Goal: Task Accomplishment & Management: Complete application form

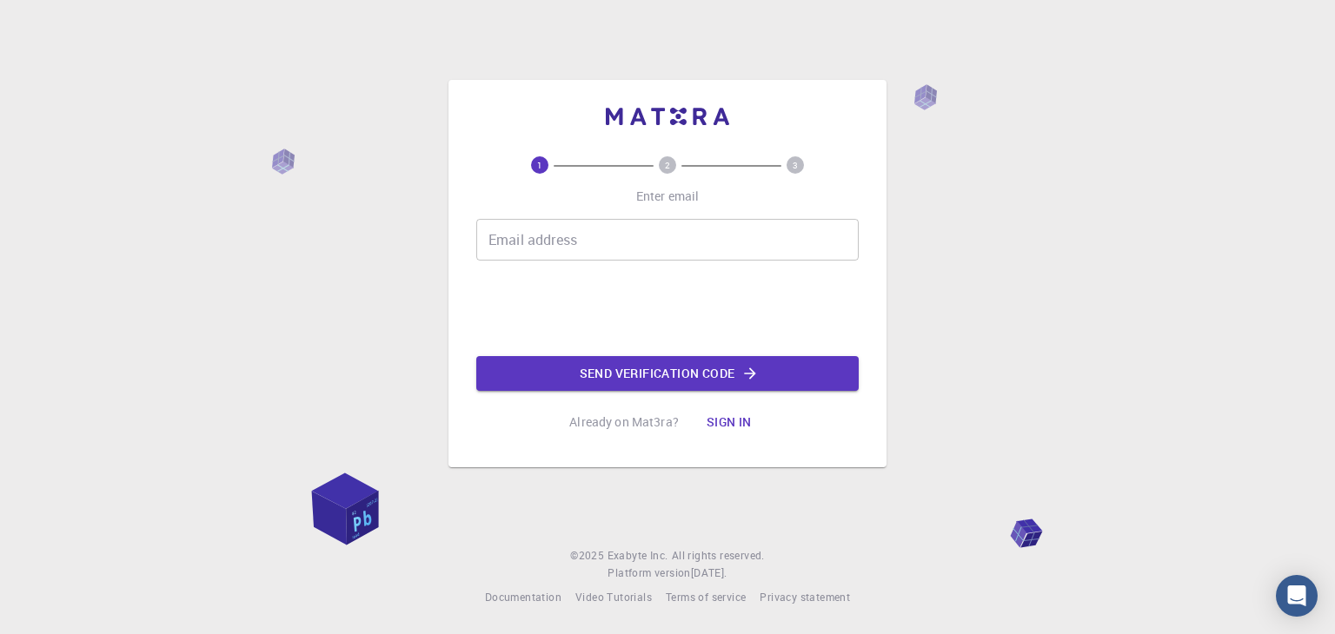
click at [723, 231] on input "Email address" at bounding box center [667, 240] width 382 height 42
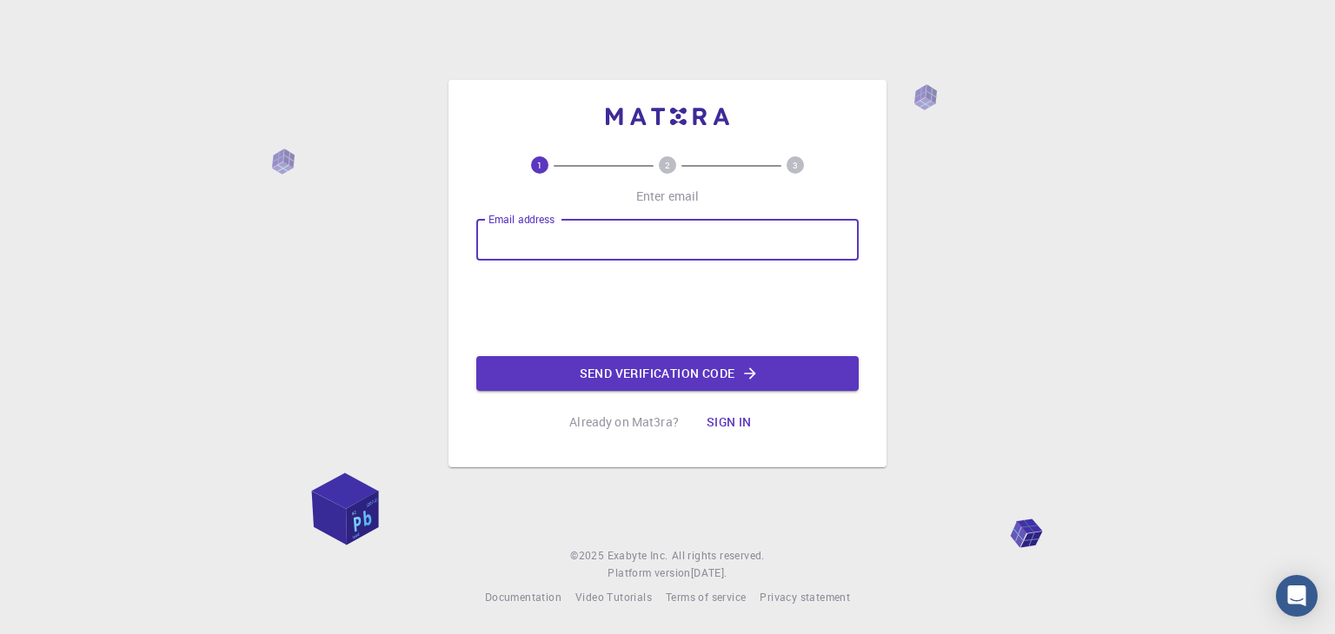
type input "[EMAIL_ADDRESS][DOMAIN_NAME]"
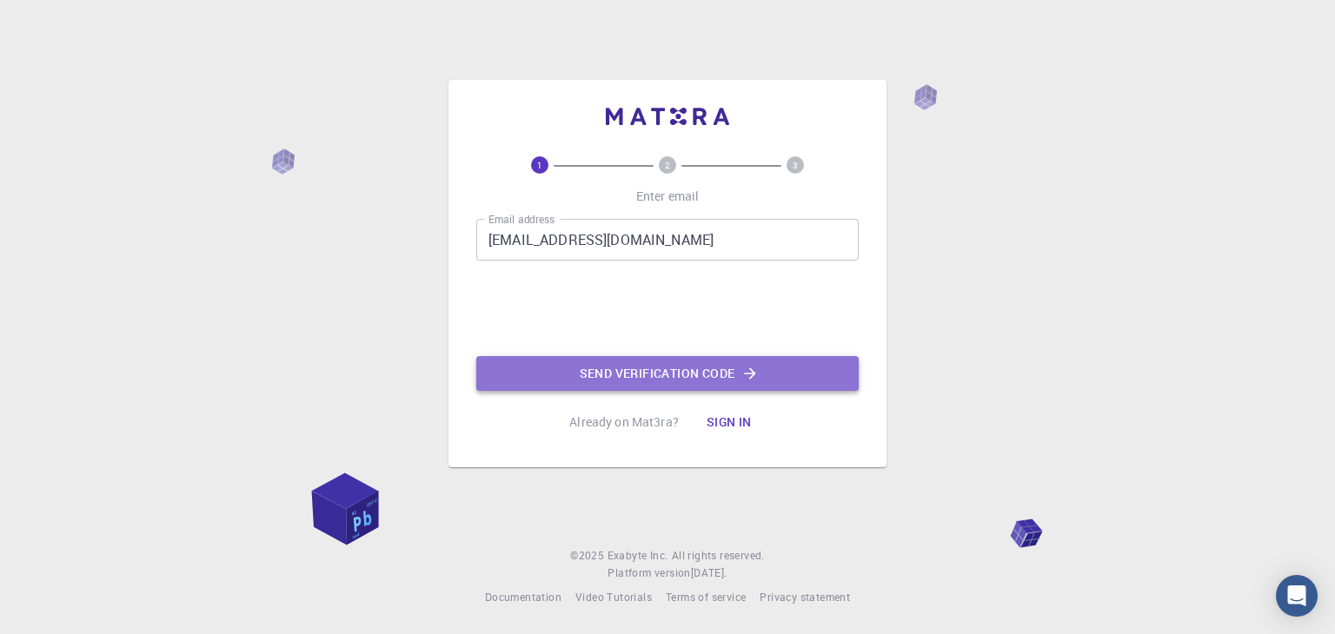
click at [640, 371] on button "Send verification code" at bounding box center [667, 373] width 382 height 35
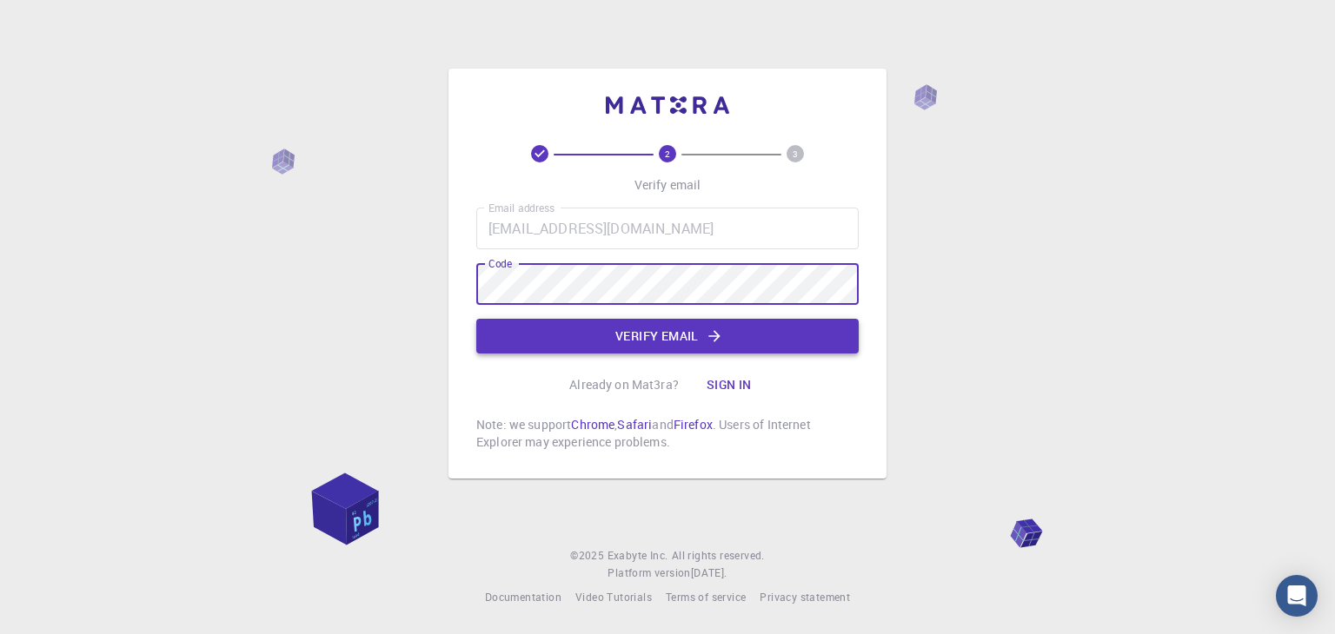
click at [730, 332] on button "Verify email" at bounding box center [667, 336] width 382 height 35
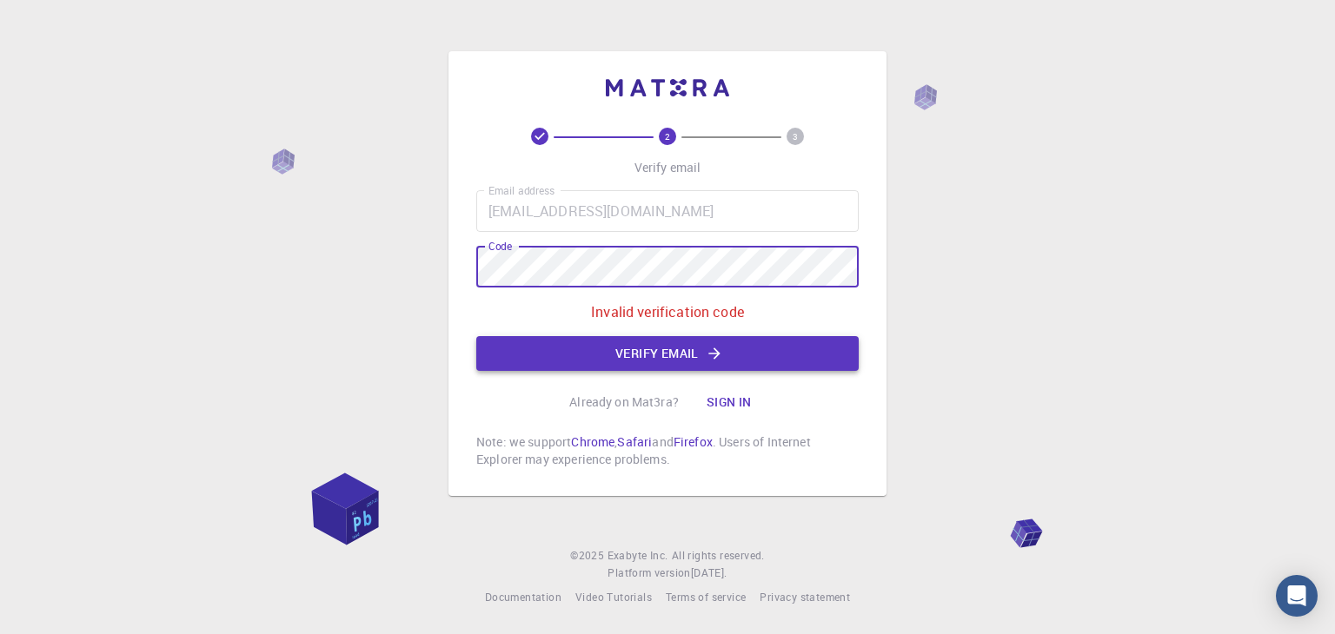
click at [688, 349] on button "Verify email" at bounding box center [667, 353] width 382 height 35
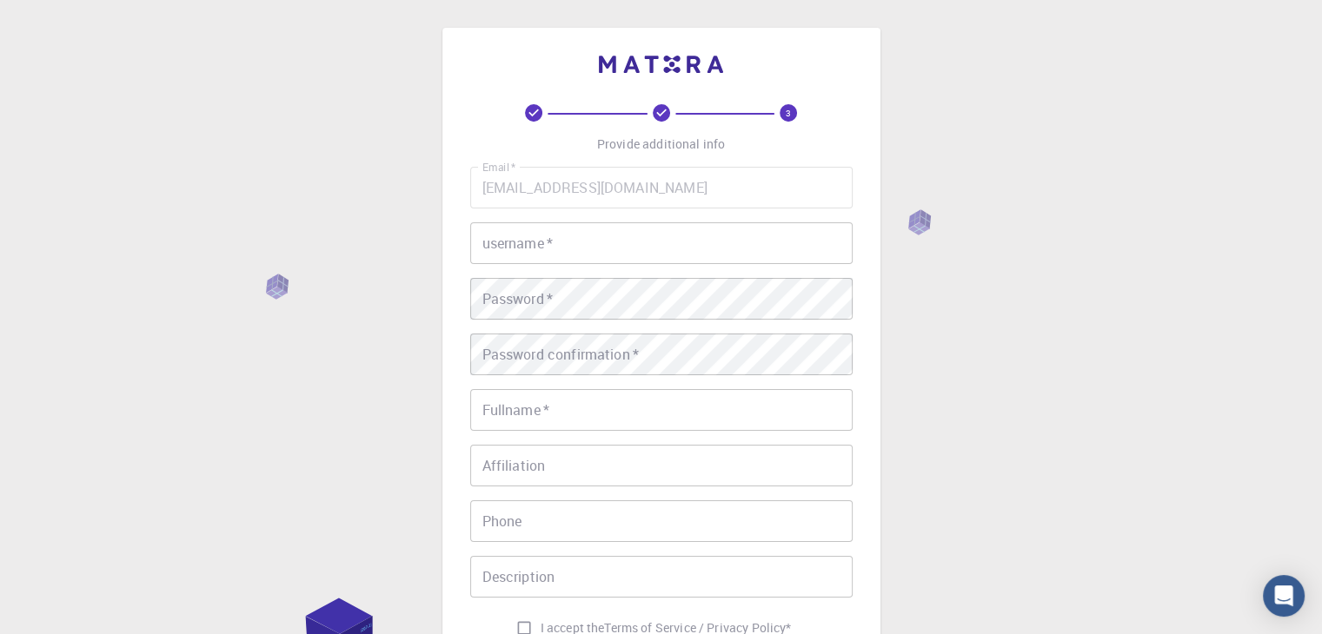
click at [773, 230] on input "username   *" at bounding box center [661, 244] width 382 height 42
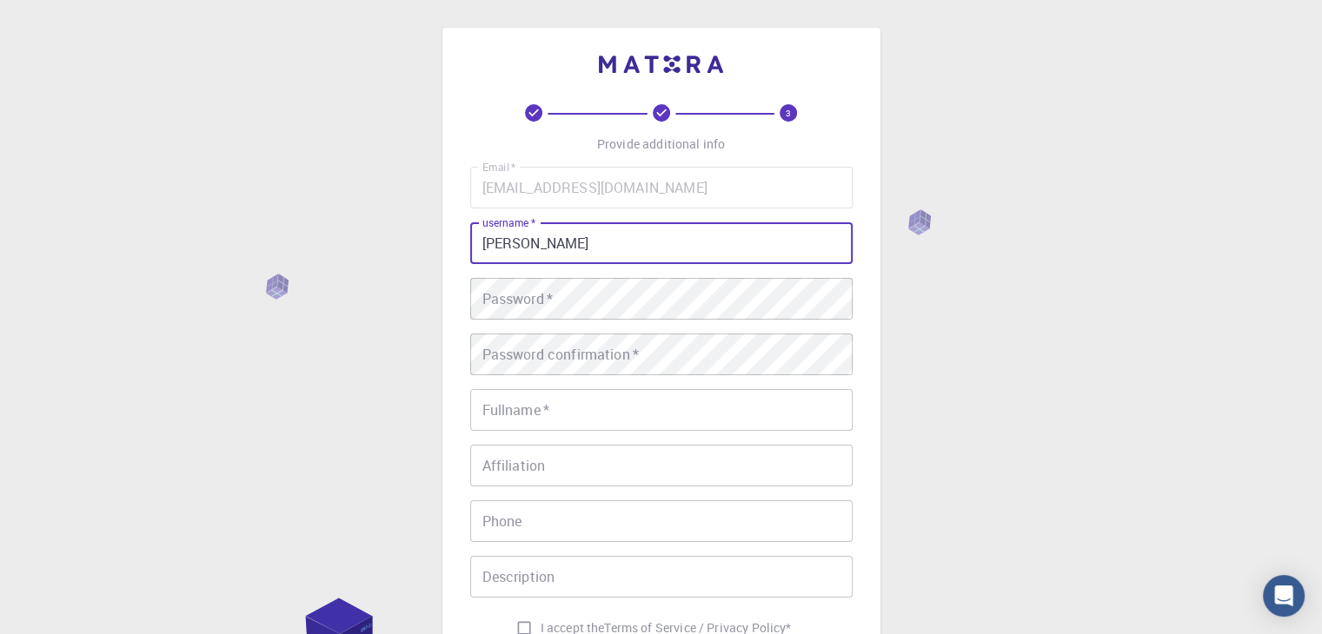
type input "[PERSON_NAME]"
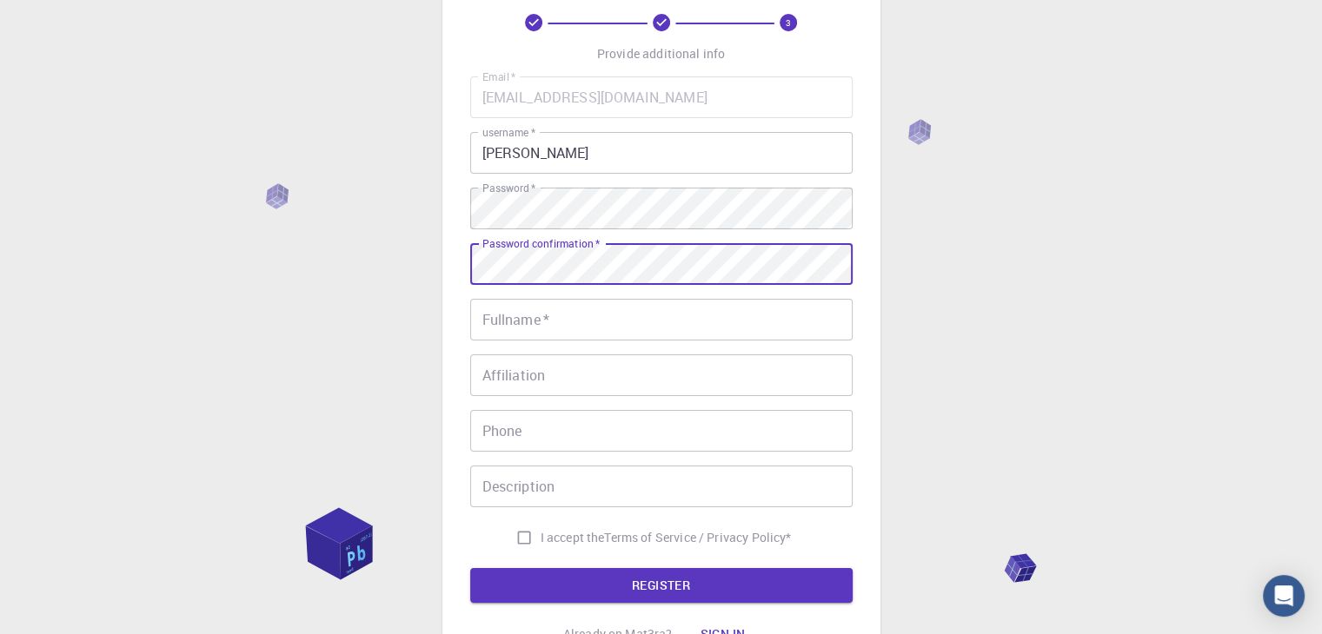
scroll to position [144, 0]
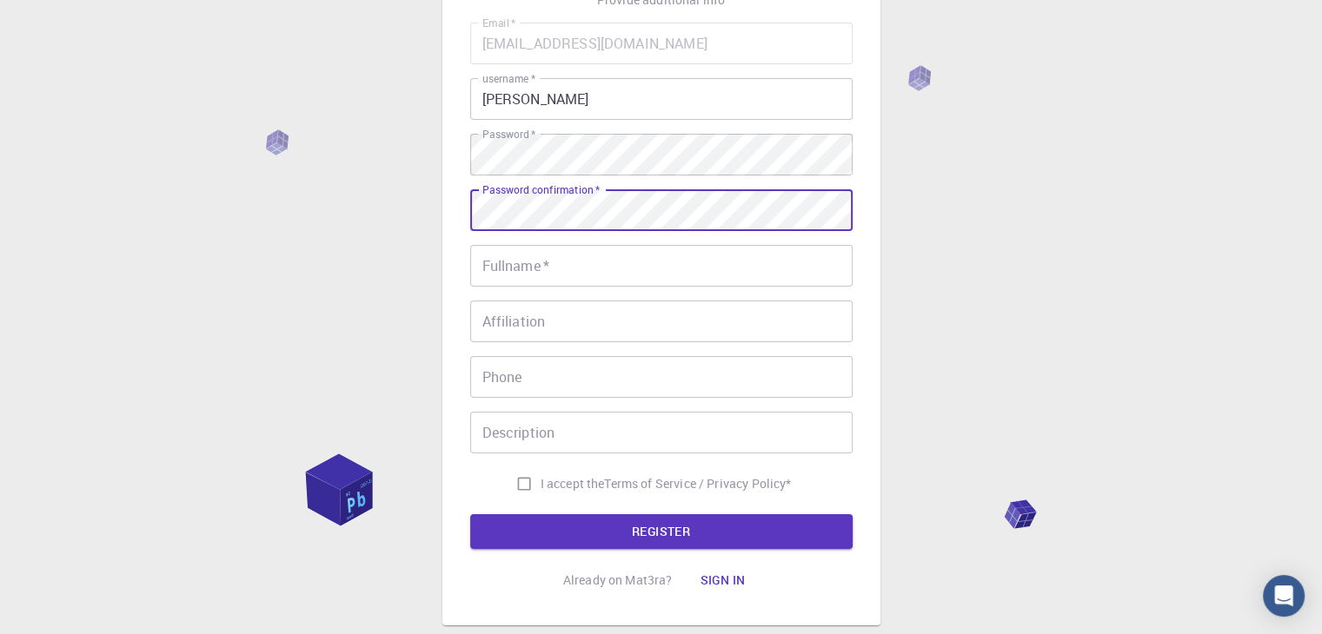
click at [719, 262] on input "Fullname   *" at bounding box center [661, 266] width 382 height 42
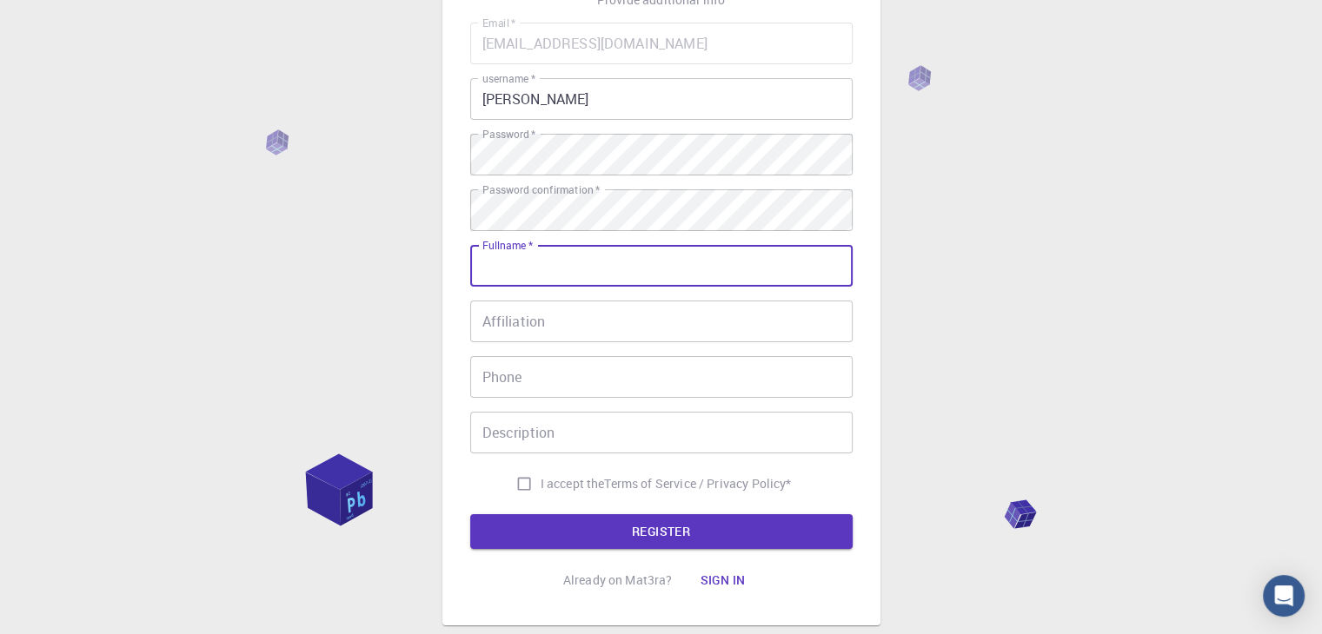
type input "[PERSON_NAME]"
type input "09219182085"
click at [591, 338] on input "Affiliation" at bounding box center [661, 322] width 382 height 42
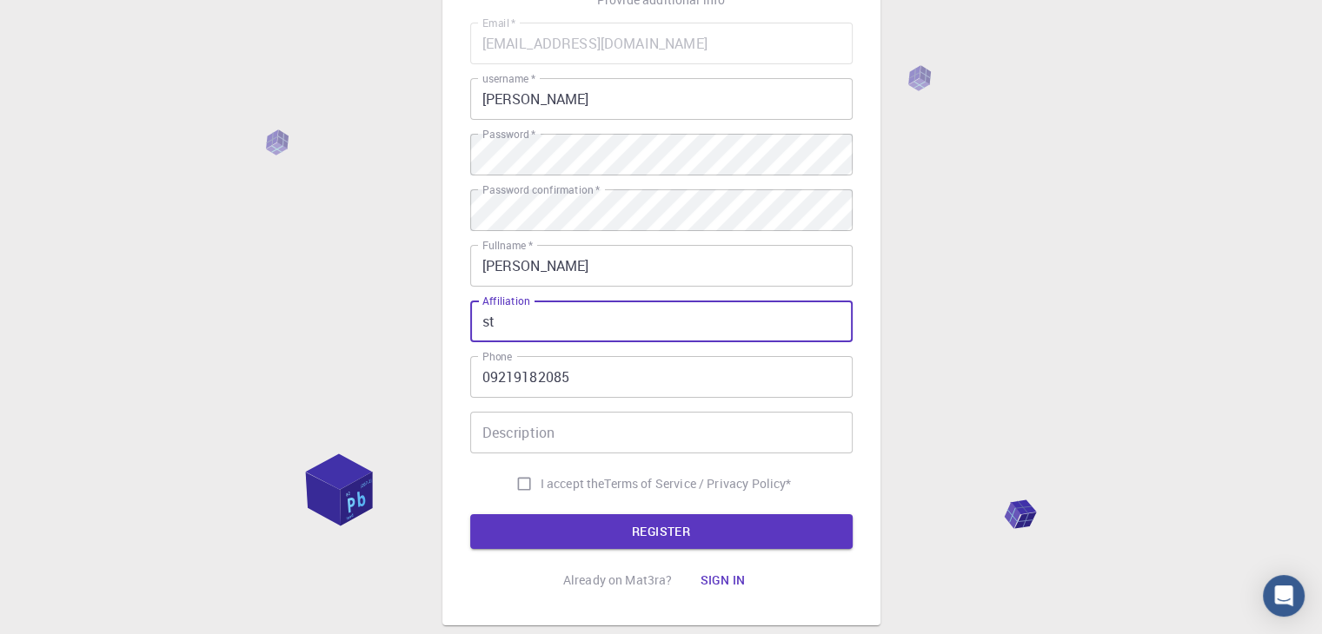
type input "s"
type input "Student"
click at [564, 426] on input "Description" at bounding box center [661, 433] width 382 height 42
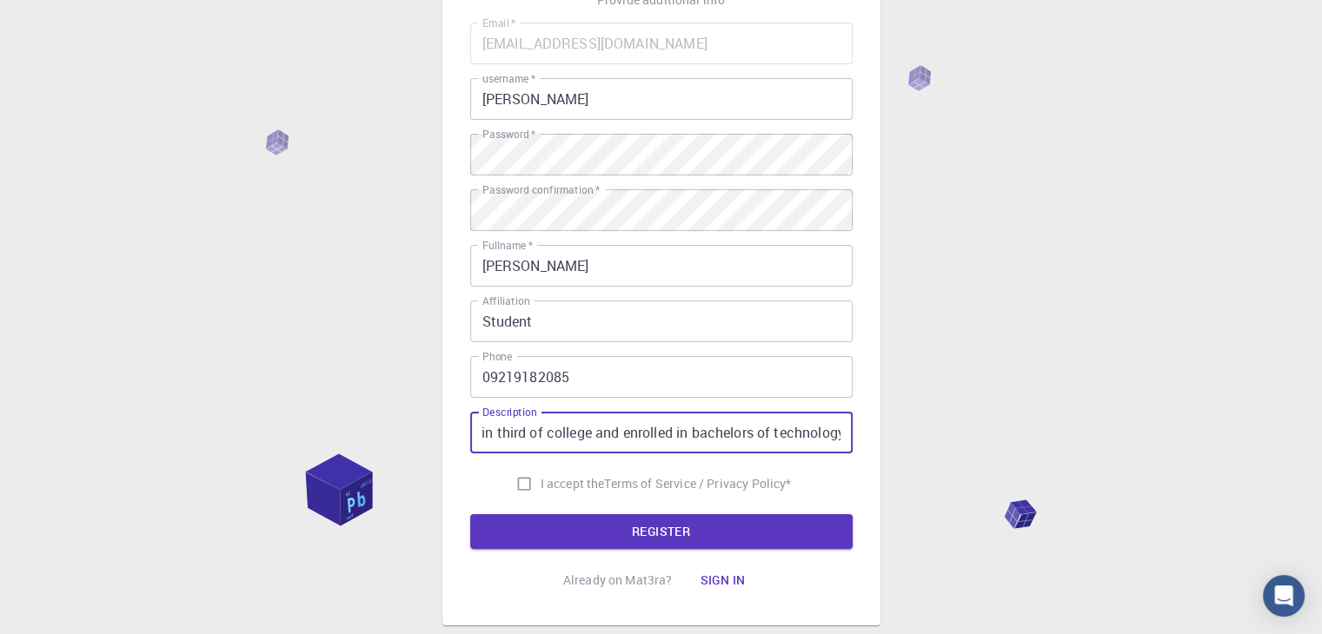
scroll to position [0, 67]
type input "currently in third of college and enrolled in bachelors of technology"
click at [522, 487] on input "I accept the Terms of Service / Privacy Policy *" at bounding box center [524, 484] width 33 height 33
checkbox input "true"
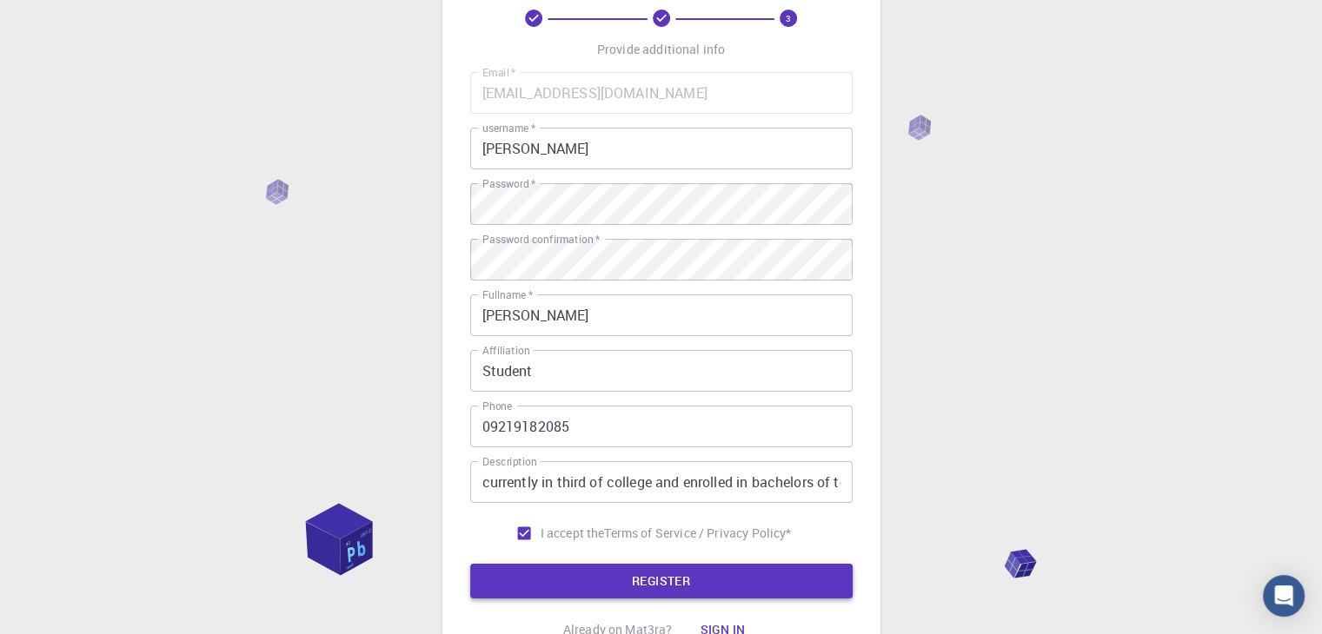
scroll to position [144, 0]
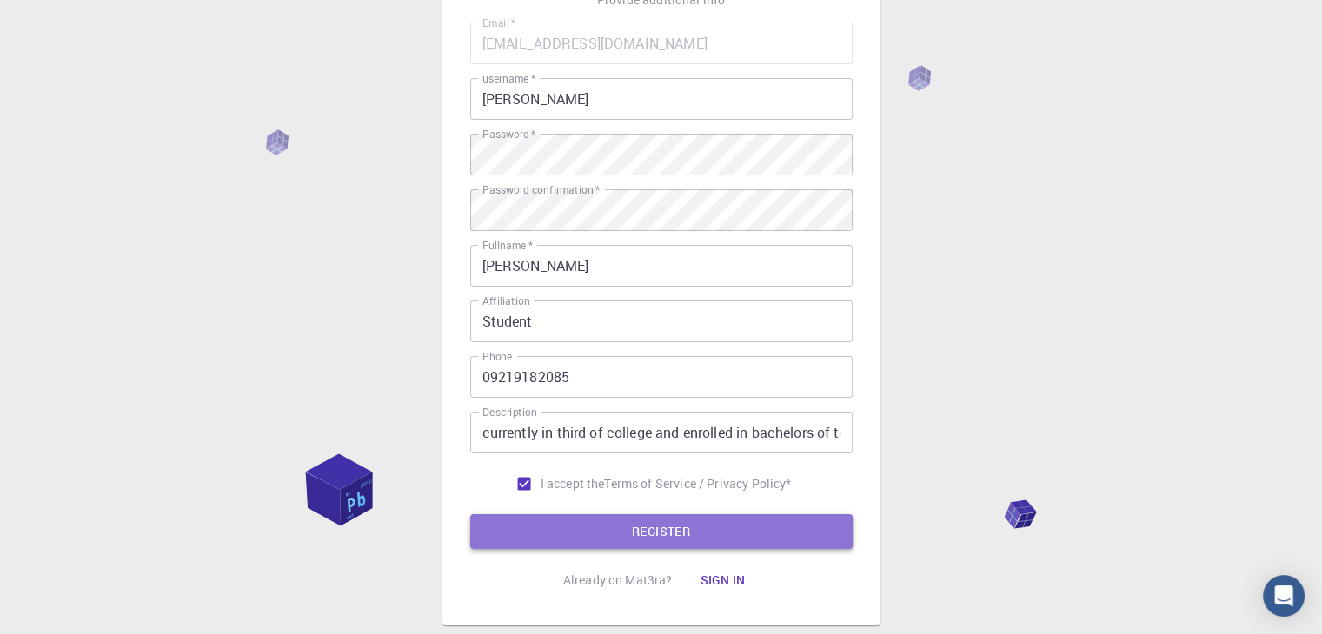
click at [747, 534] on button "REGISTER" at bounding box center [661, 532] width 382 height 35
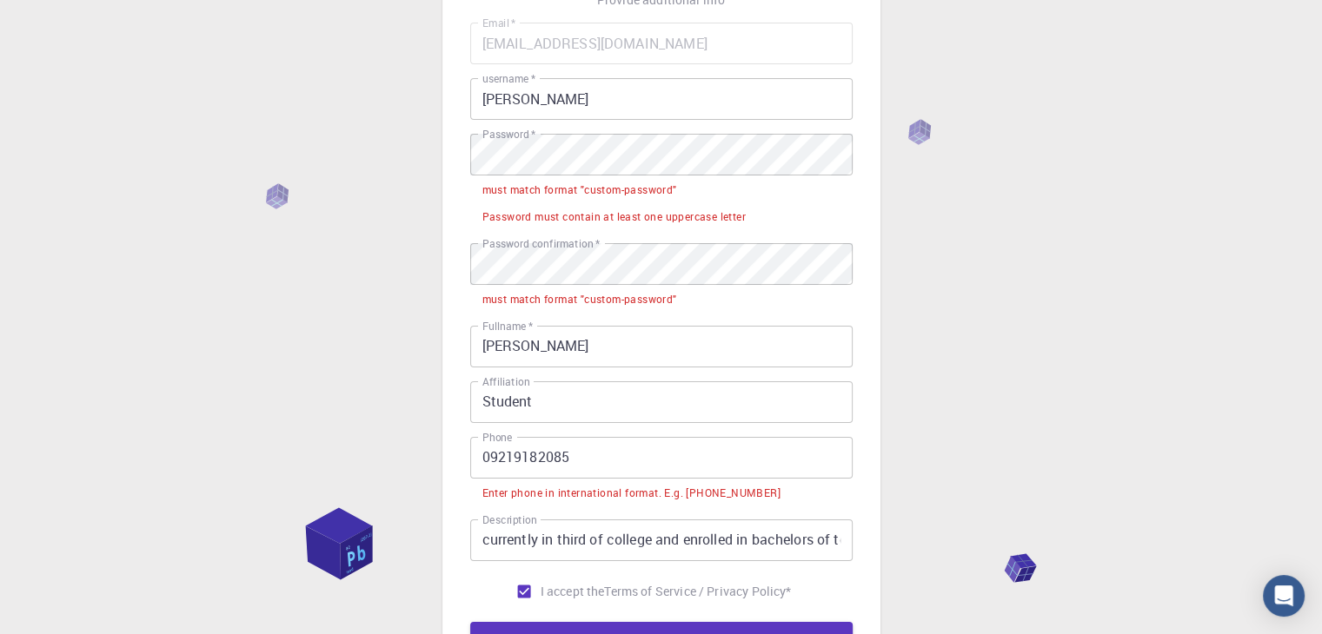
scroll to position [0, 0]
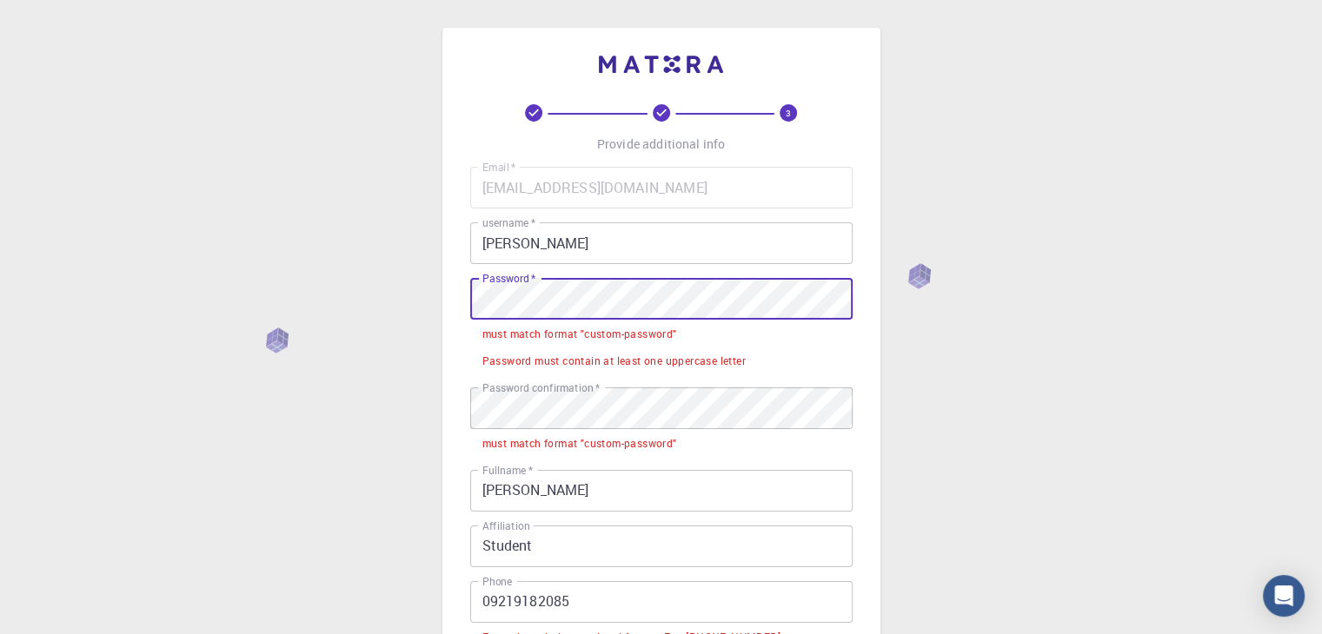
click at [435, 309] on div "3 Provide additional info Email   * [EMAIL_ADDRESS][DOMAIN_NAME] Email   * user…" at bounding box center [661, 496] width 1322 height 992
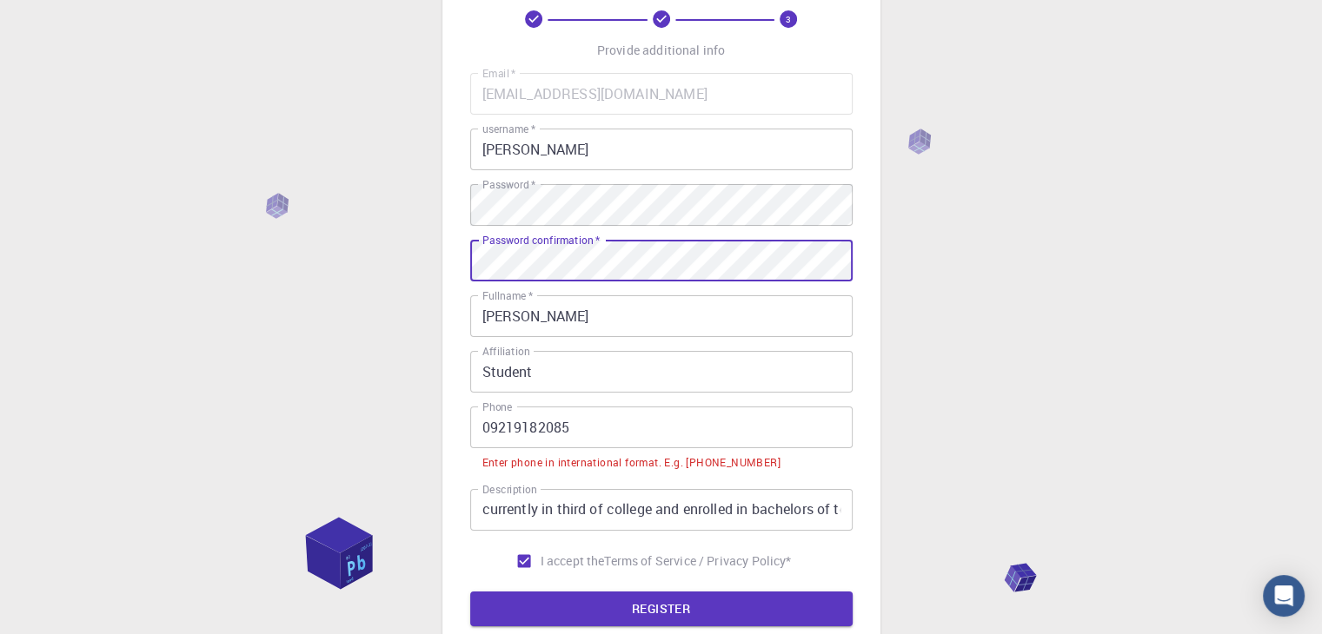
scroll to position [144, 0]
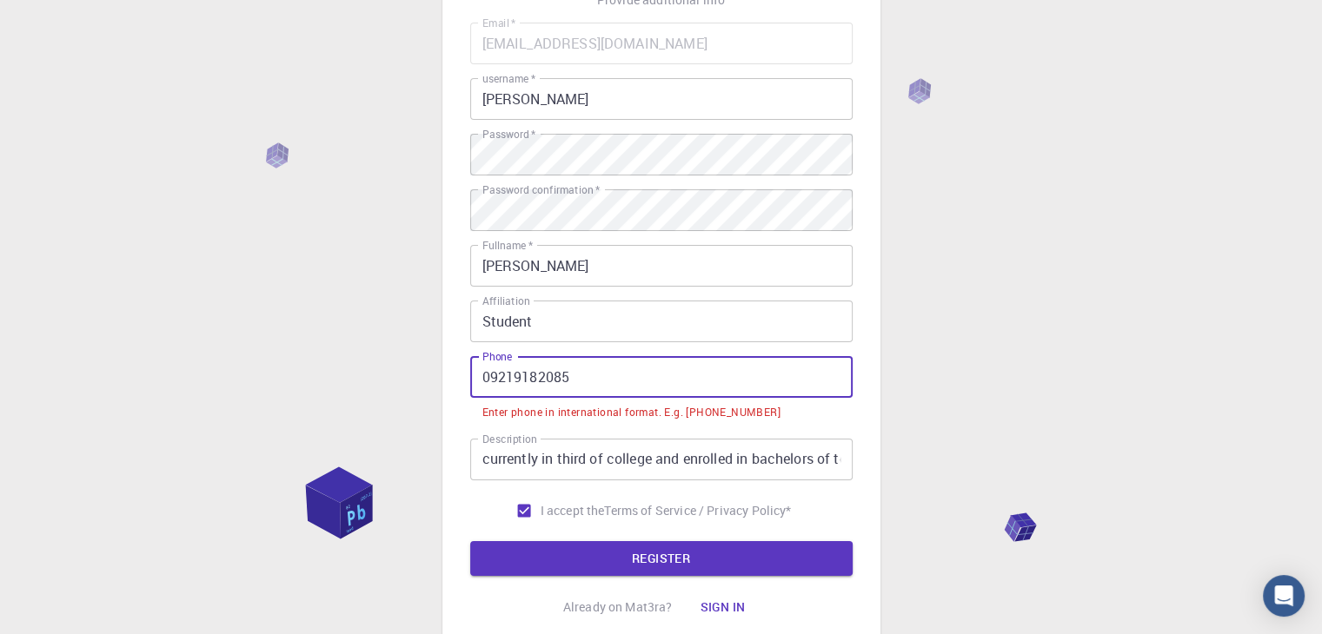
click at [661, 378] on input "09219182085" at bounding box center [661, 377] width 382 height 42
click at [948, 387] on div "3 Provide additional info Email   * [EMAIL_ADDRESS][DOMAIN_NAME] Email   * user…" at bounding box center [661, 312] width 1322 height 912
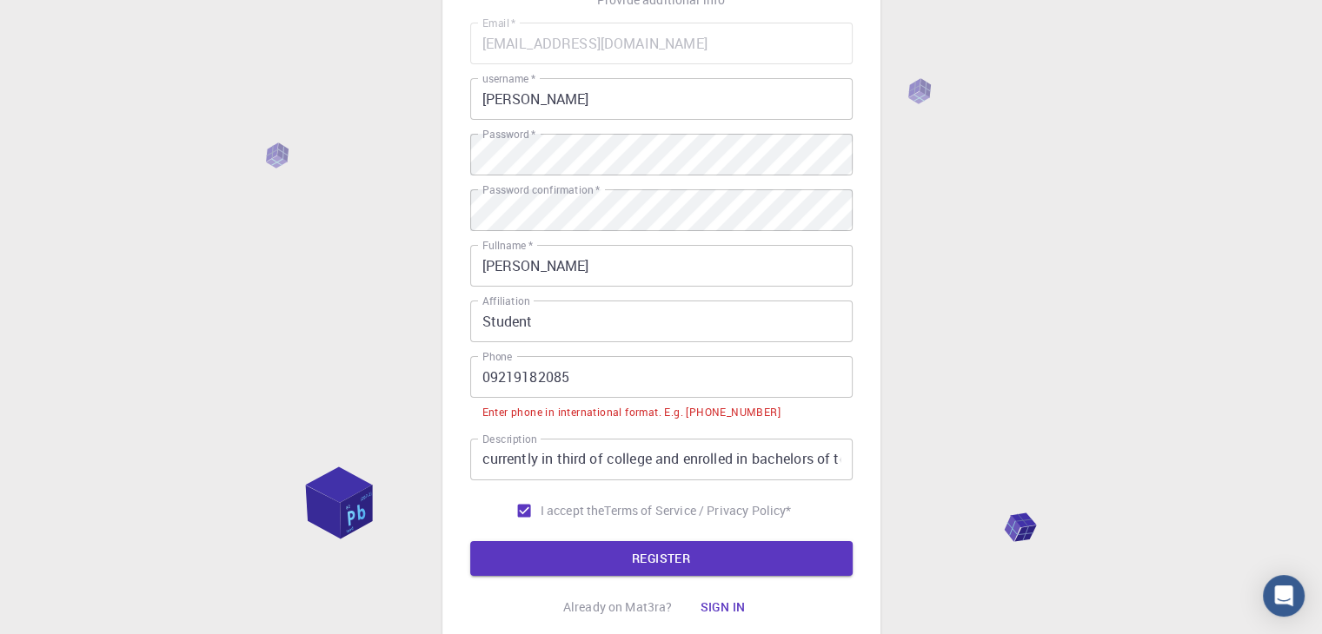
click at [723, 402] on li "Enter phone in international format. E.g. [PHONE_NUMBER]" at bounding box center [661, 411] width 382 height 27
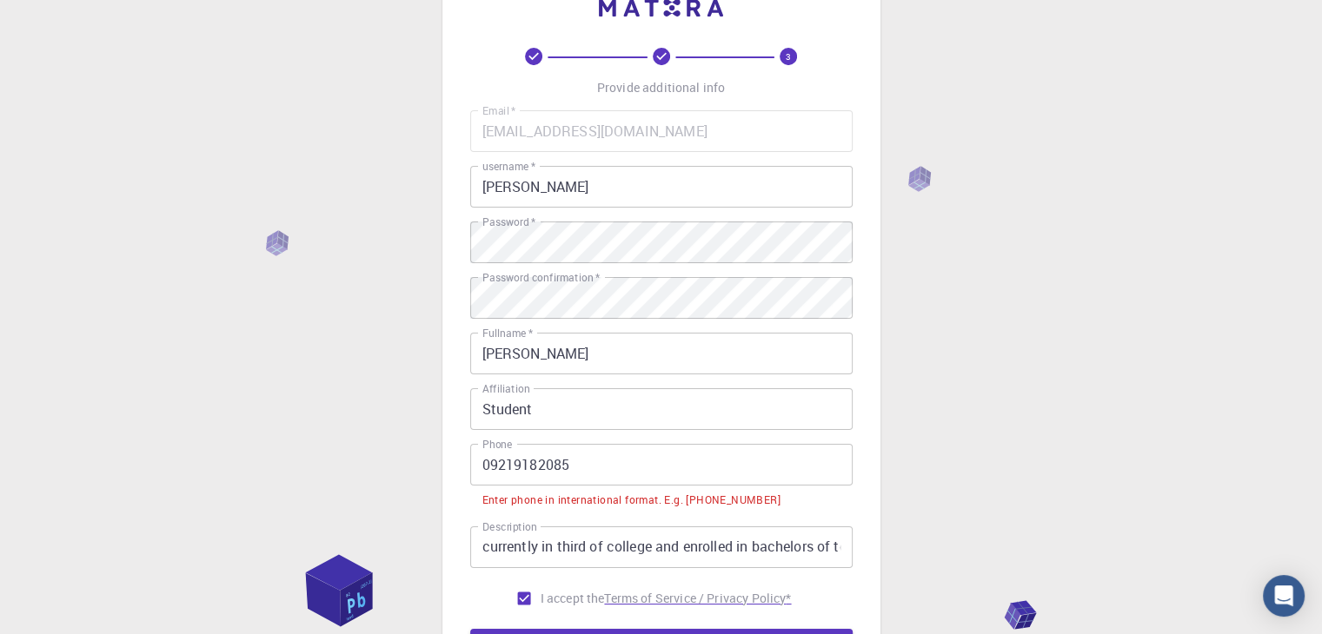
scroll to position [0, 0]
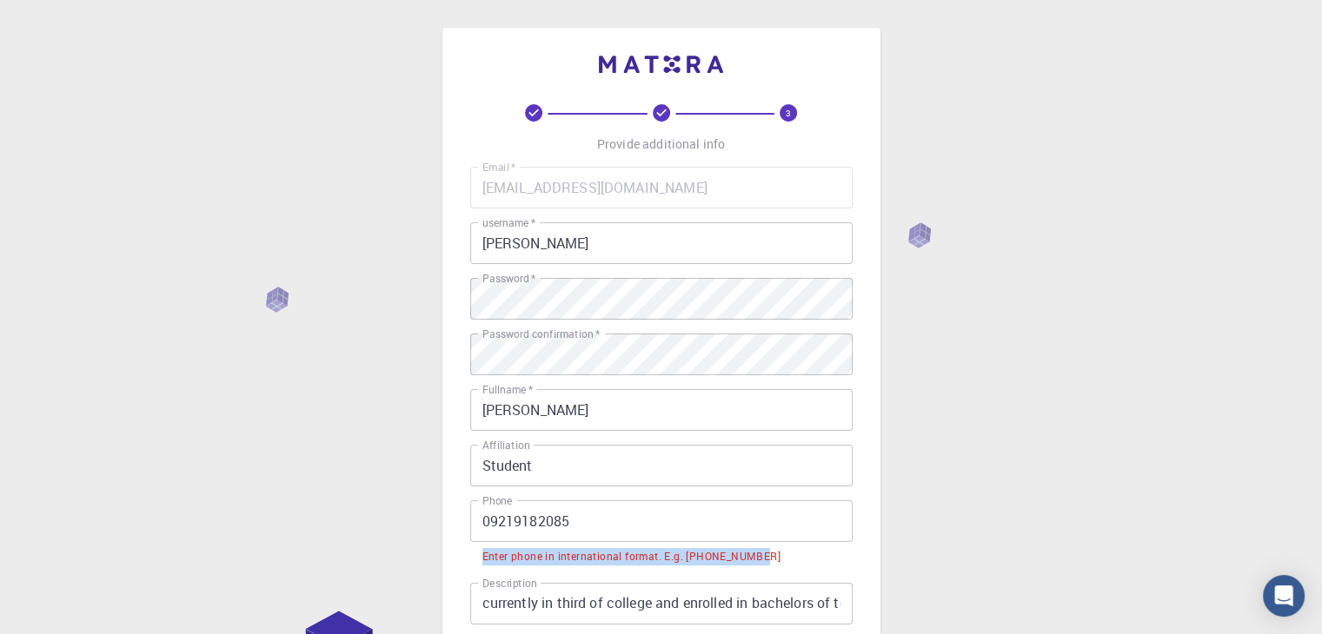
drag, startPoint x: 479, startPoint y: 554, endPoint x: 751, endPoint y: 557, distance: 272.1
click at [768, 558] on li "Enter phone in international format. E.g. [PHONE_NUMBER]" at bounding box center [661, 555] width 382 height 27
copy div "Enter phone in international format. E.g. [PHONE_NUMBER]"
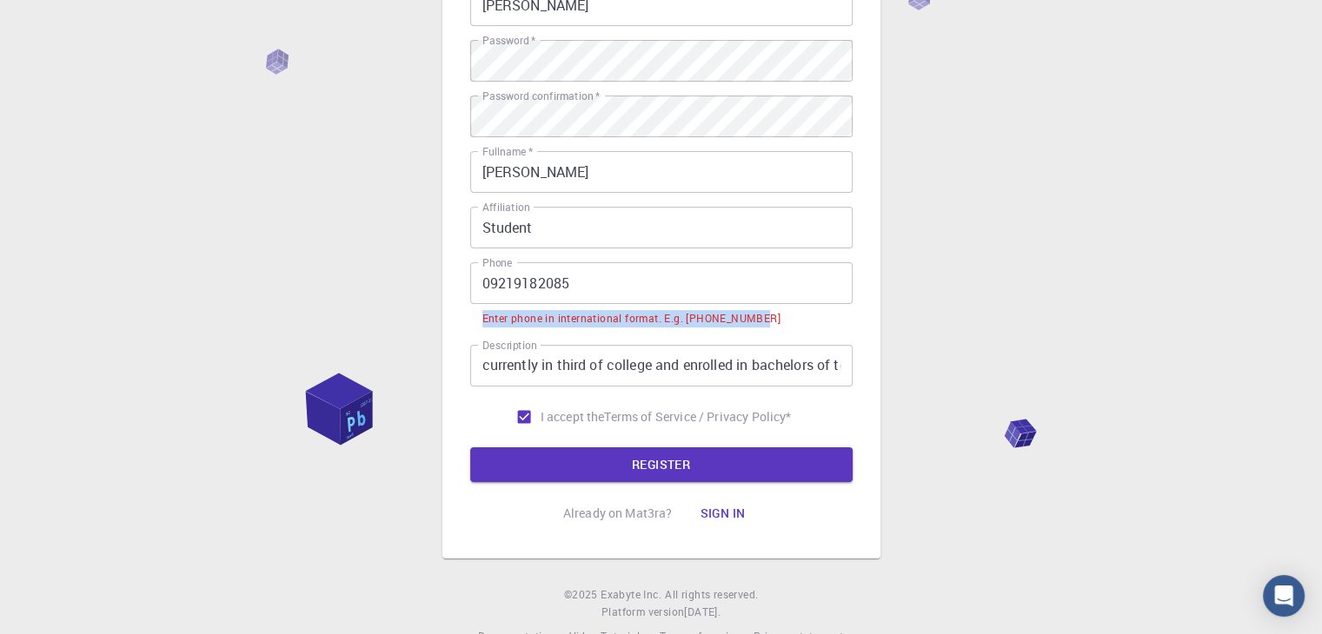
scroll to position [277, 0]
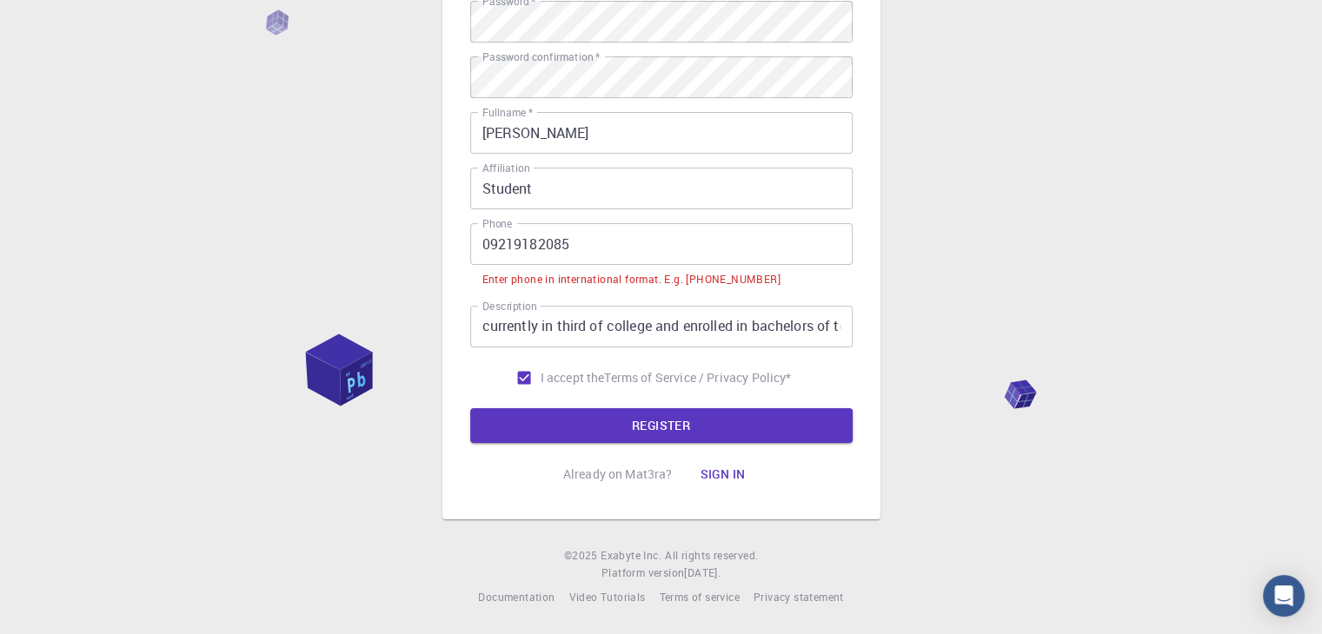
click at [490, 244] on input "09219182085" at bounding box center [661, 244] width 382 height 42
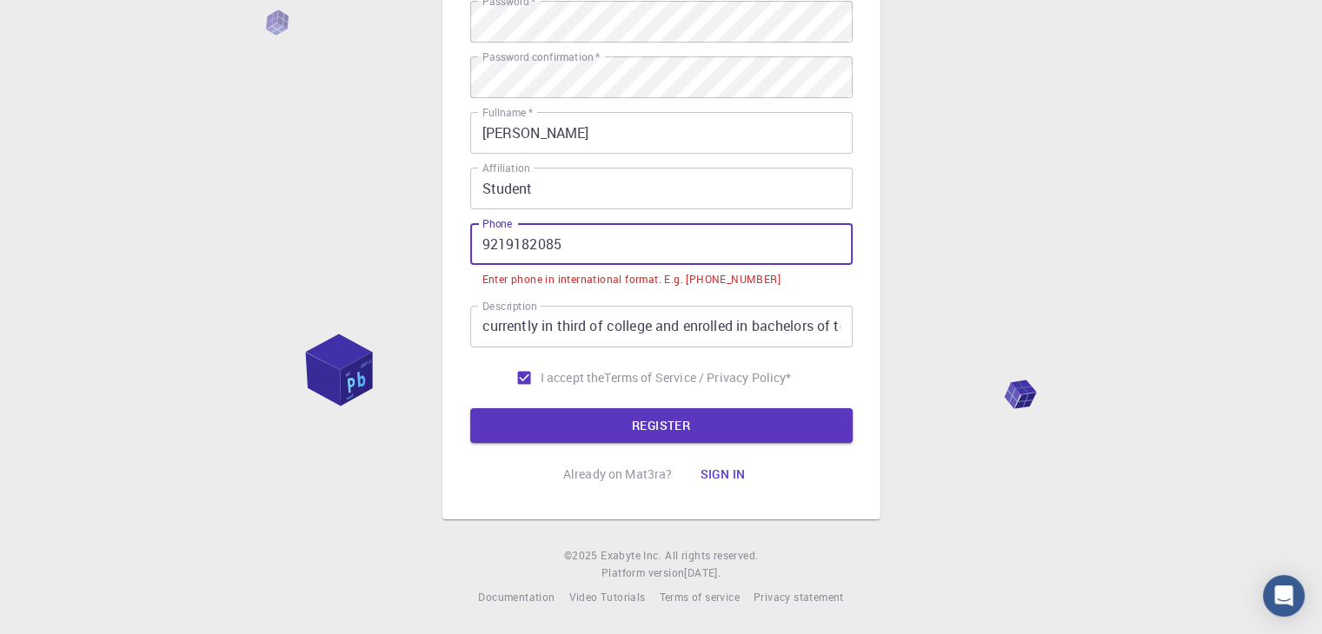
scroll to position [250, 0]
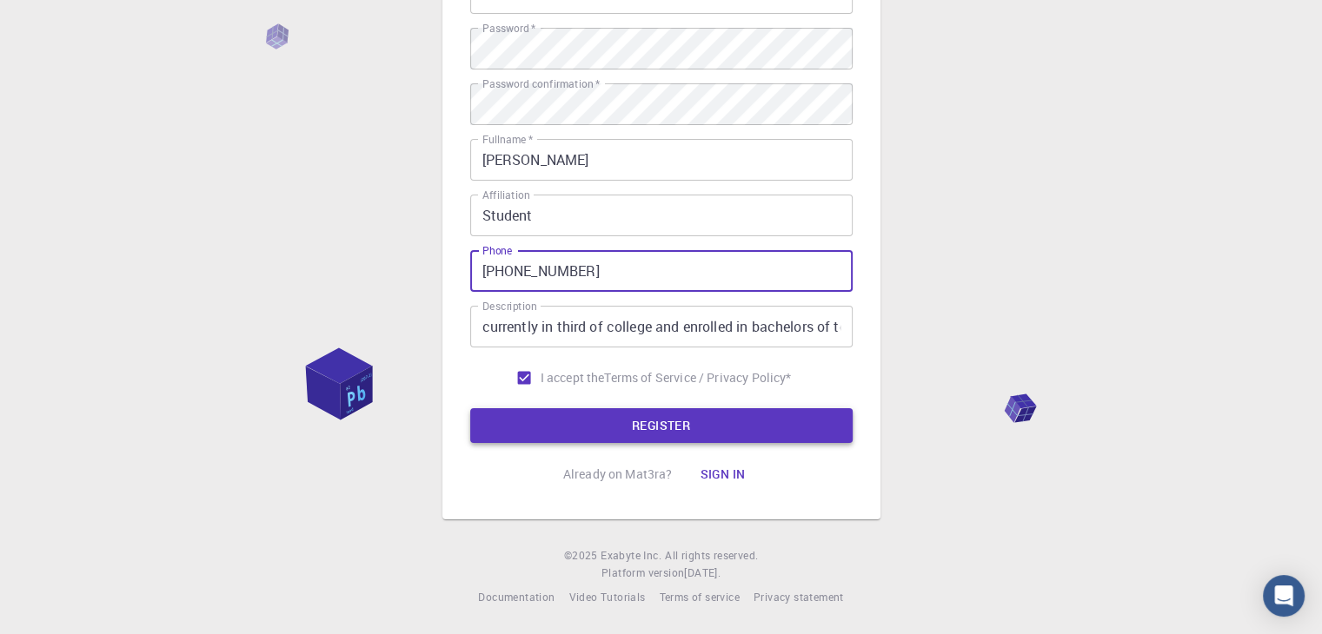
type input "[PHONE_NUMBER]"
click at [661, 425] on button "REGISTER" at bounding box center [661, 426] width 382 height 35
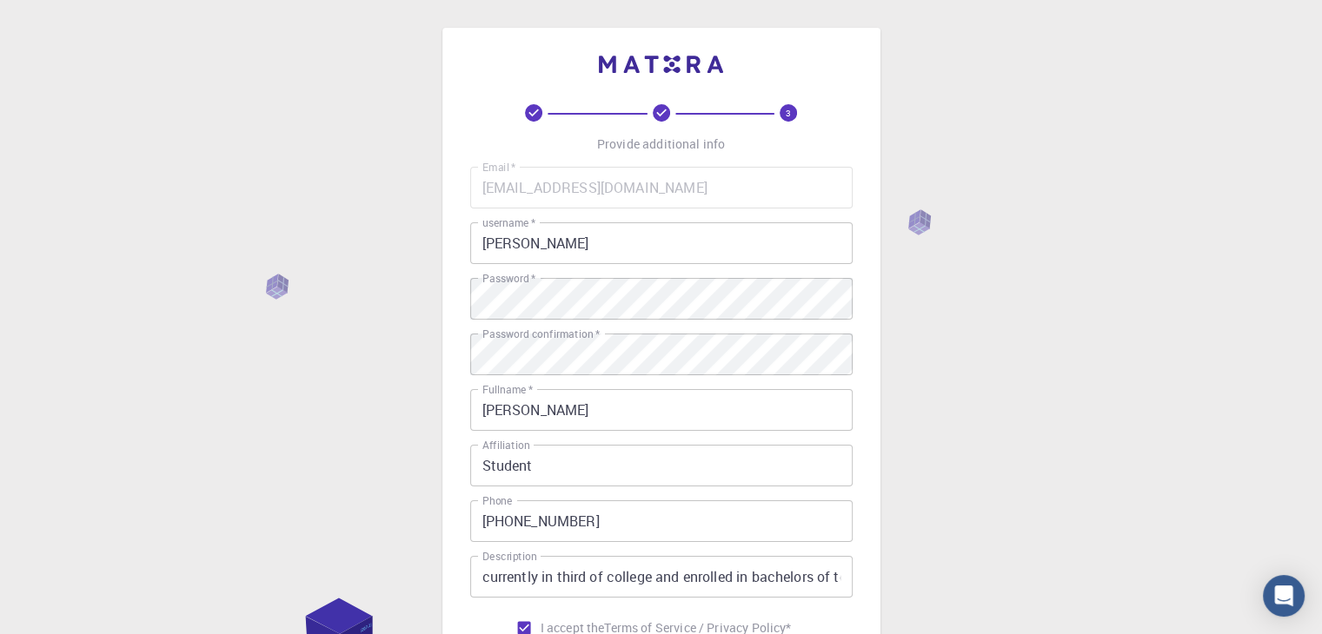
scroll to position [144, 0]
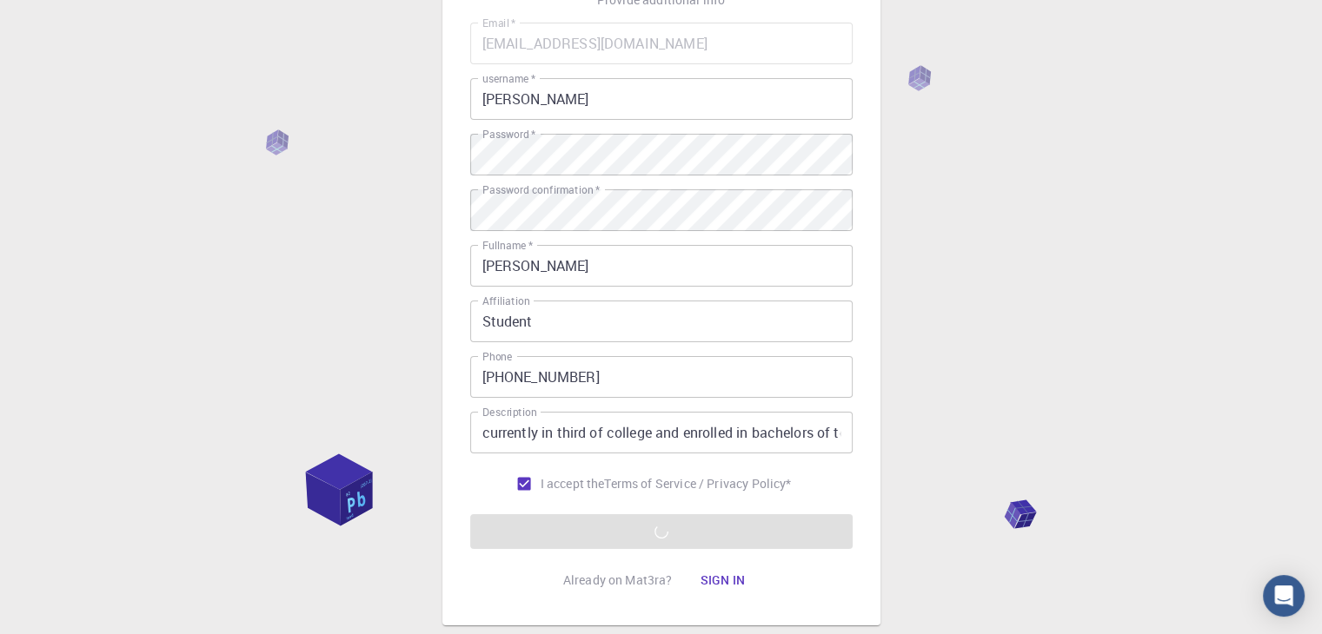
click at [1011, 249] on div "3 Provide additional info Email   * [EMAIL_ADDRESS][DOMAIN_NAME] Email   * user…" at bounding box center [661, 298] width 1322 height 885
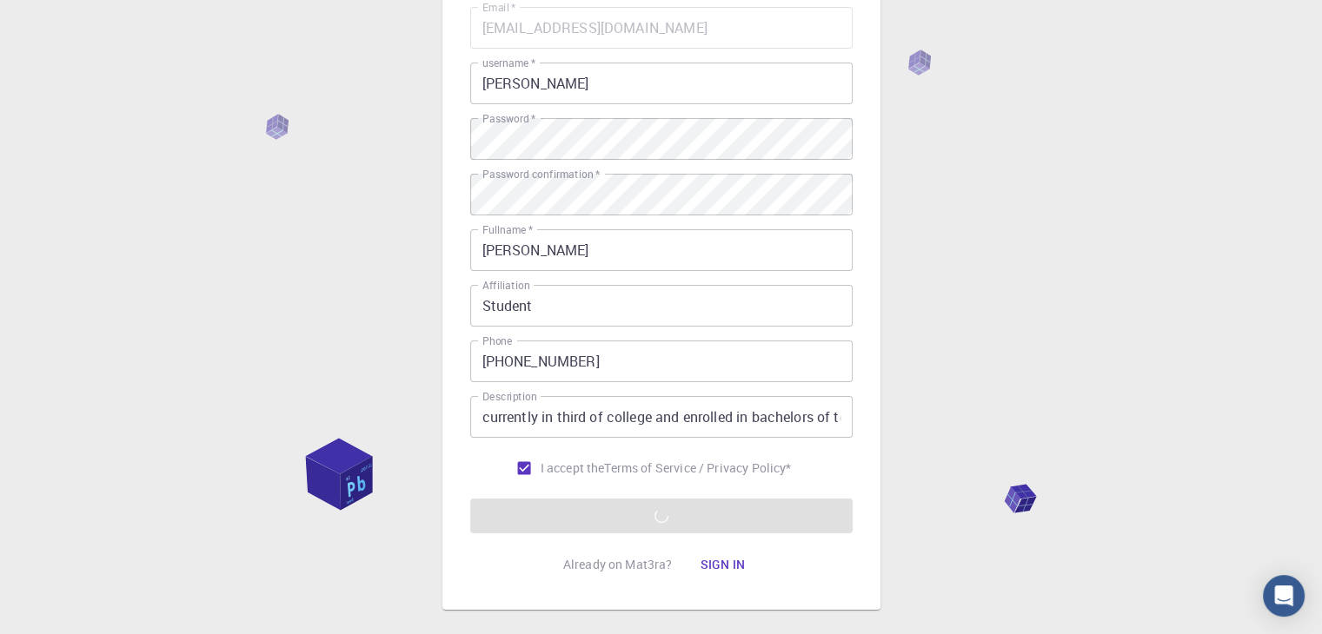
scroll to position [250, 0]
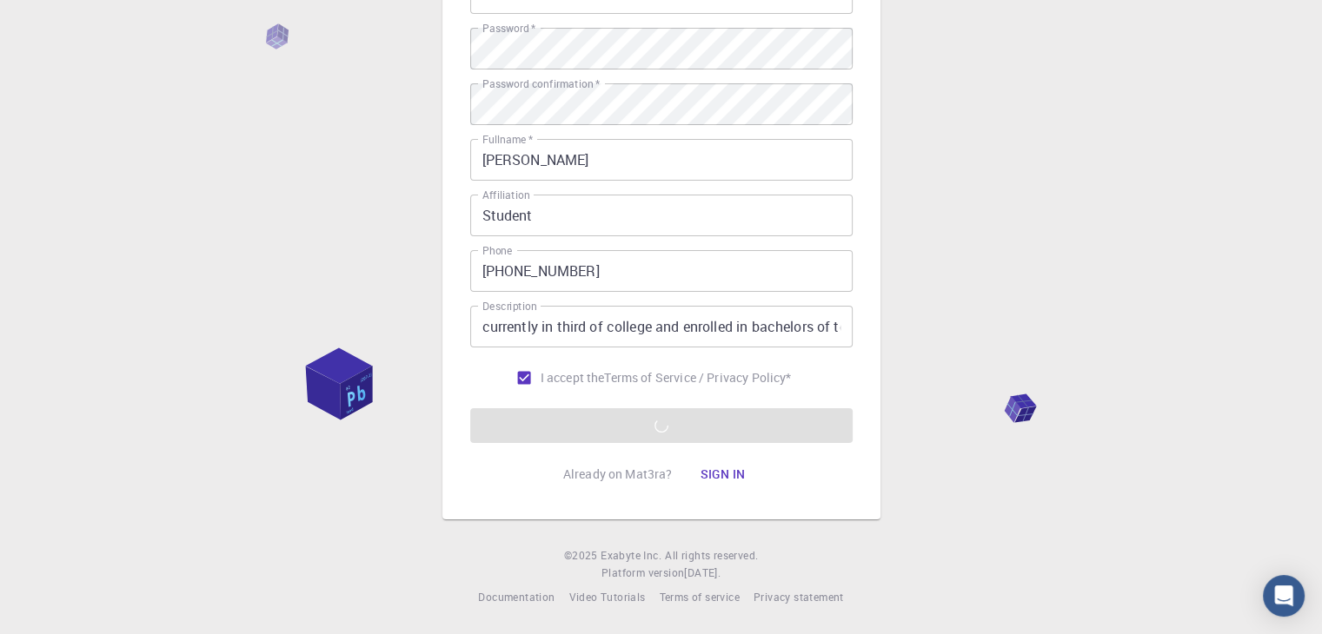
click at [686, 428] on form "Email   * [EMAIL_ADDRESS][DOMAIN_NAME] Email   * username   * [PERSON_NAME] use…" at bounding box center [661, 180] width 382 height 527
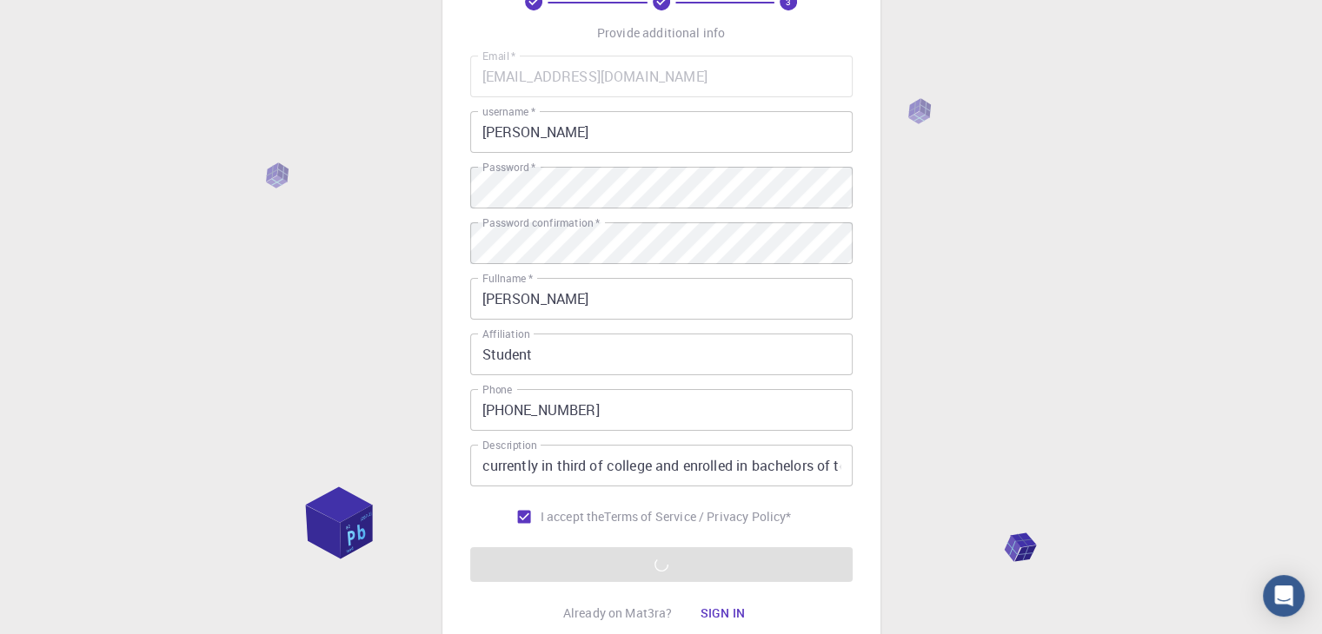
scroll to position [144, 0]
